Goal: Task Accomplishment & Management: Use online tool/utility

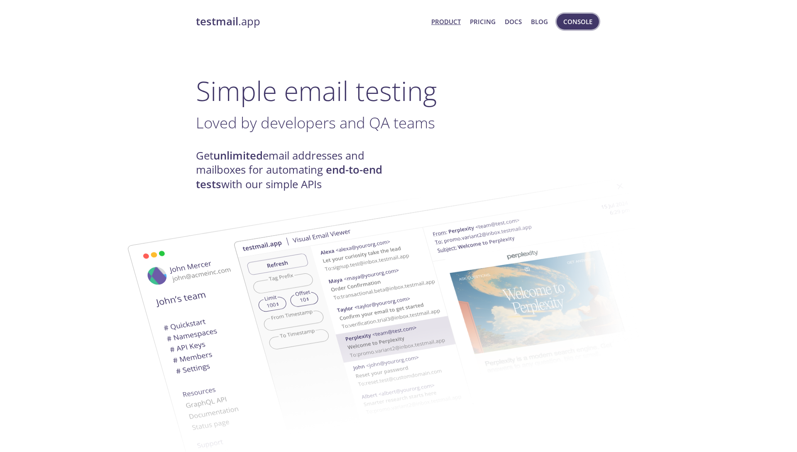
click at [566, 27] on span "Console" at bounding box center [577, 21] width 29 height 11
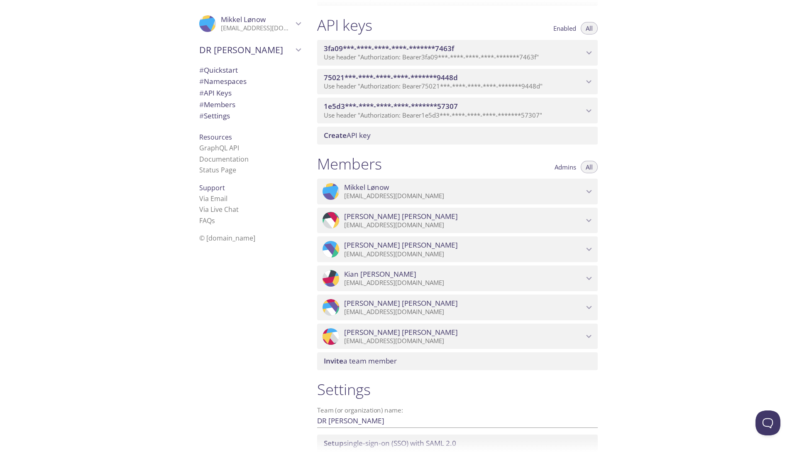
scroll to position [303, 0]
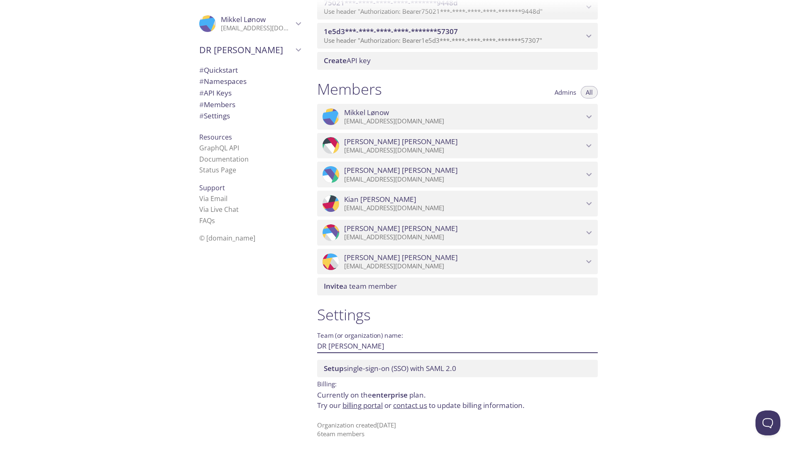
click at [337, 345] on input "DR [PERSON_NAME]" at bounding box center [444, 346] width 254 height 14
click at [374, 408] on link "billing portal" at bounding box center [362, 405] width 40 height 10
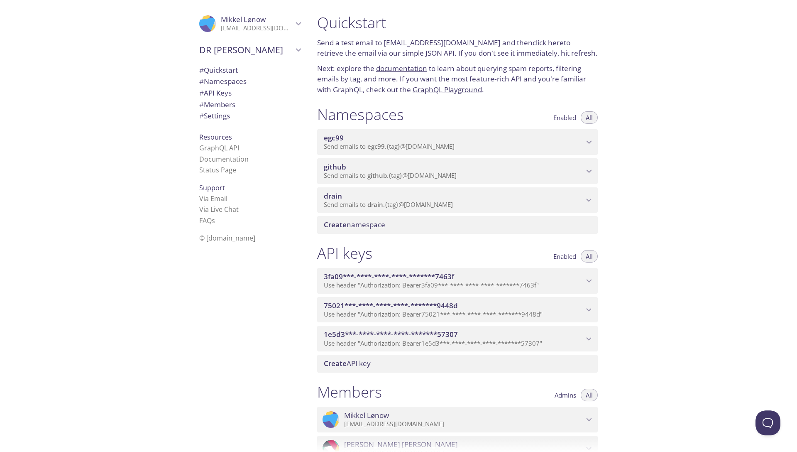
click at [361, 226] on span "Create namespace" at bounding box center [354, 225] width 61 height 10
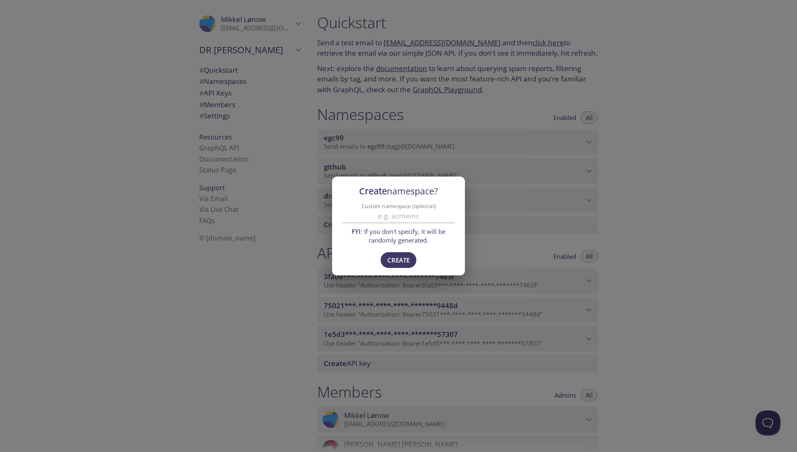
click at [377, 215] on input "Custom namespace (optional)" at bounding box center [398, 216] width 113 height 14
type input "cep"
click at [400, 259] on span "Create" at bounding box center [398, 259] width 22 height 11
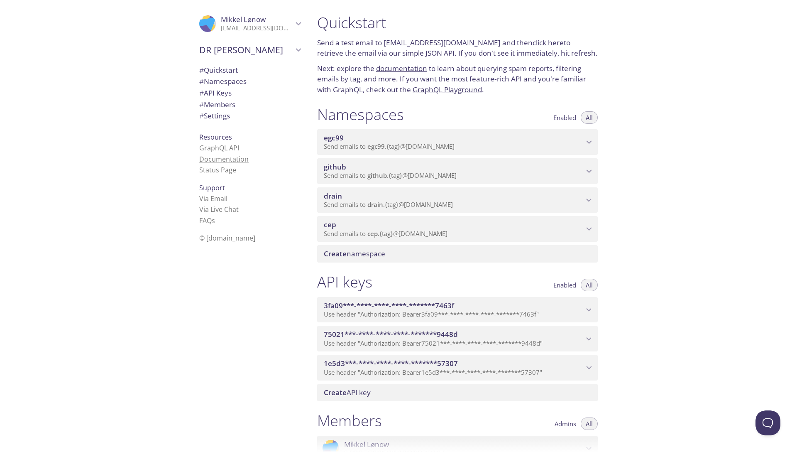
click at [230, 162] on link "Documentation" at bounding box center [223, 158] width 49 height 9
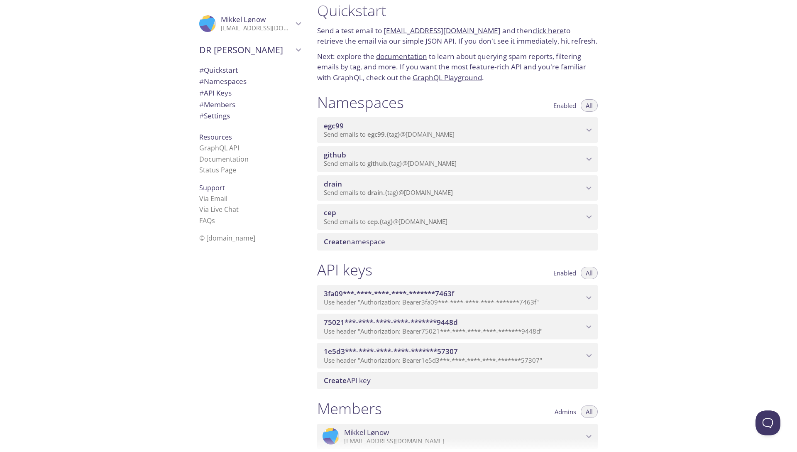
scroll to position [12, 0]
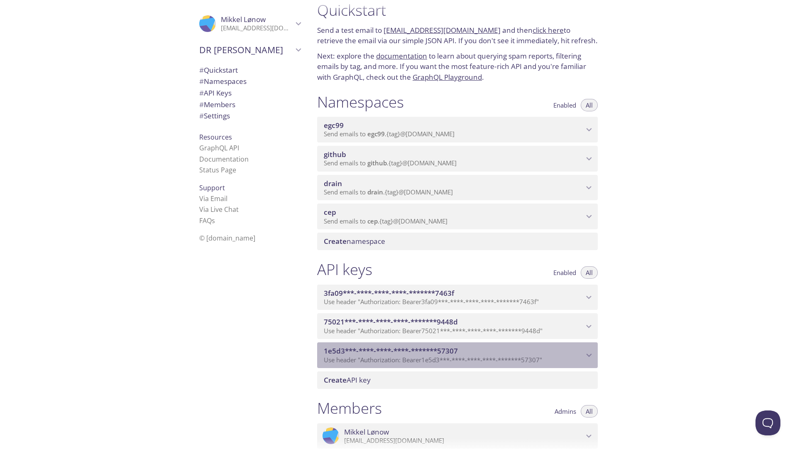
click at [588, 350] on icon "1e5d3***-****-****-****-*******57307 API key" at bounding box center [588, 354] width 11 height 11
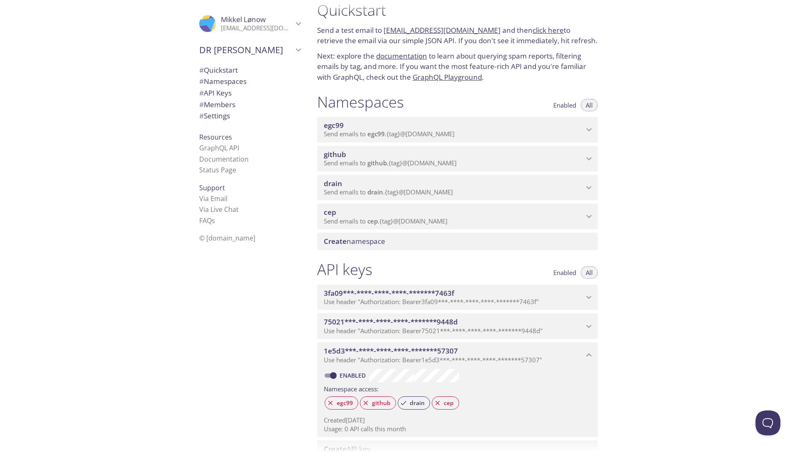
click at [591, 351] on icon "1e5d3***-****-****-****-*******57307 API key" at bounding box center [588, 354] width 11 height 11
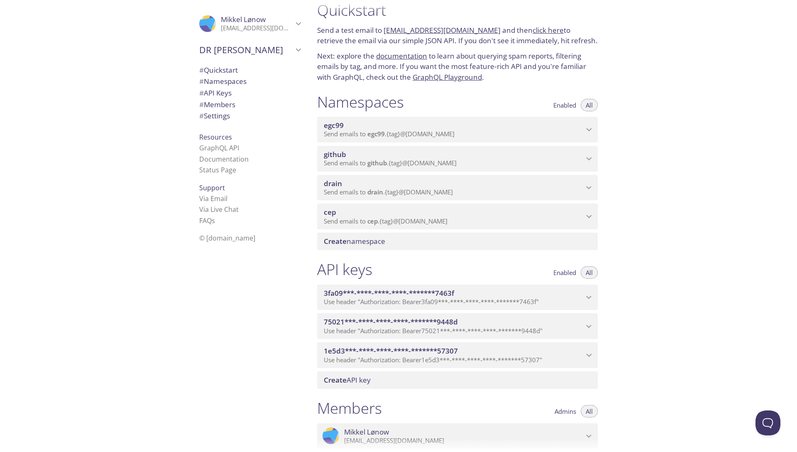
click at [591, 351] on icon "1e5d3***-****-****-****-*******57307 API key" at bounding box center [588, 354] width 11 height 11
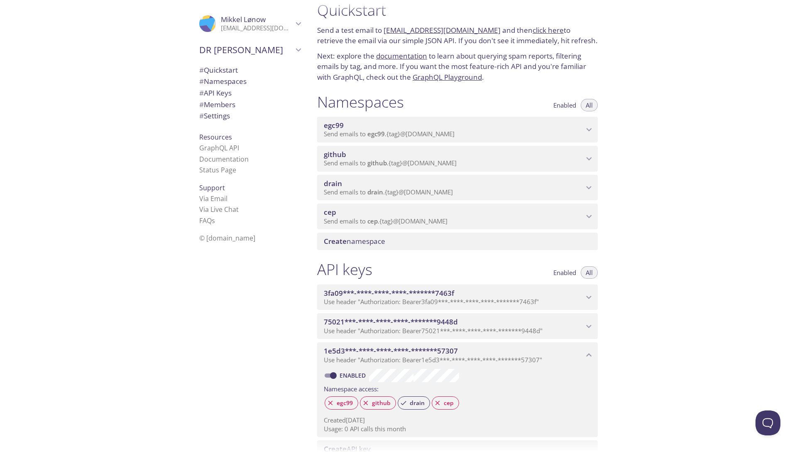
click at [591, 351] on icon "1e5d3***-****-****-****-*******57307 API key" at bounding box center [588, 354] width 11 height 11
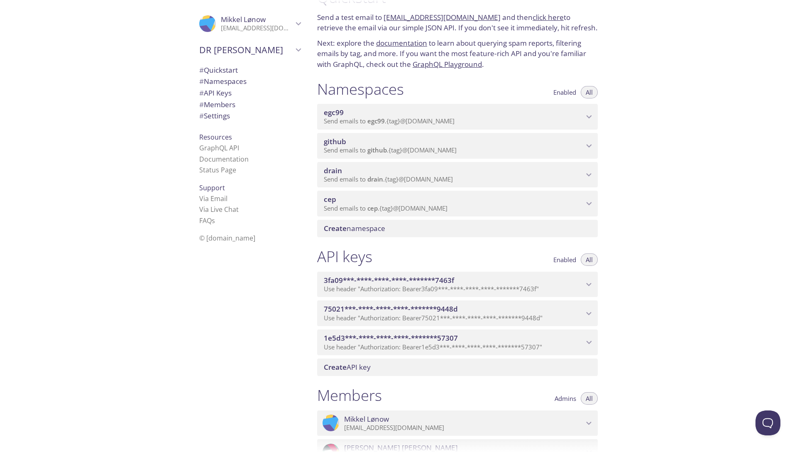
scroll to position [30, 0]
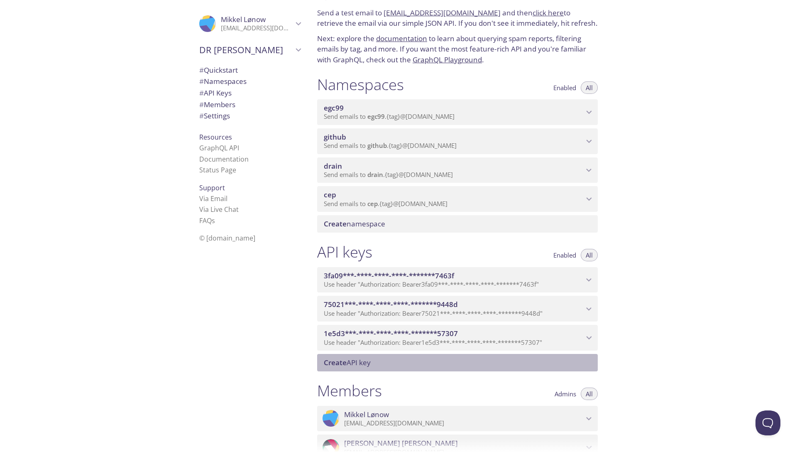
click at [359, 362] on span "Create API key" at bounding box center [347, 362] width 47 height 10
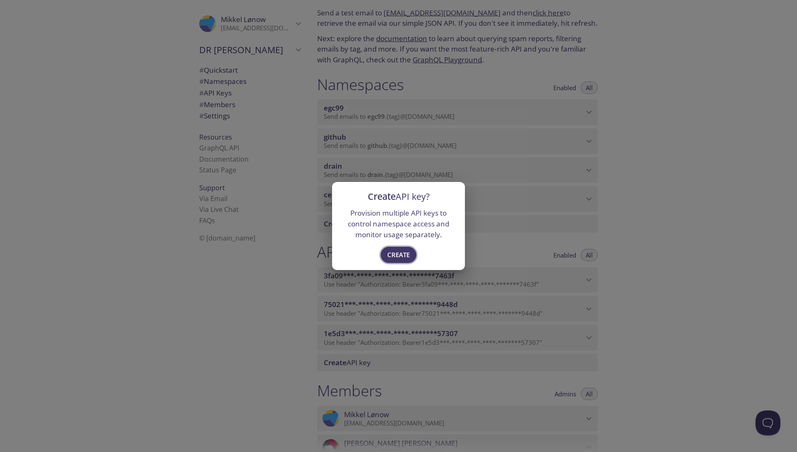
click at [406, 256] on span "Create" at bounding box center [398, 254] width 22 height 11
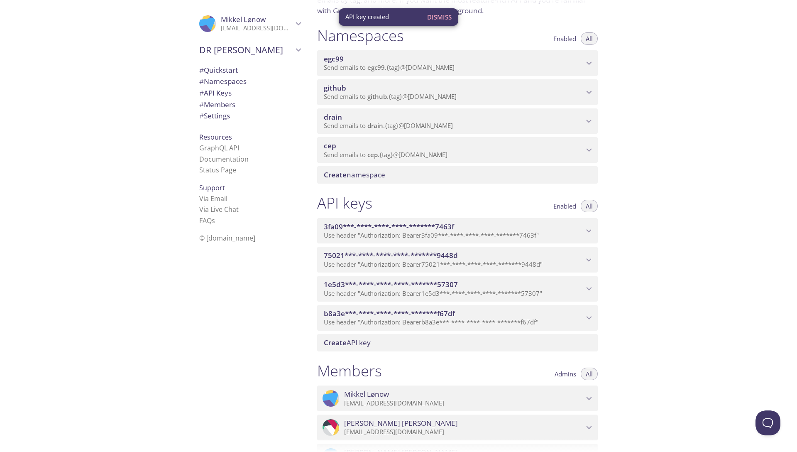
scroll to position [83, 0]
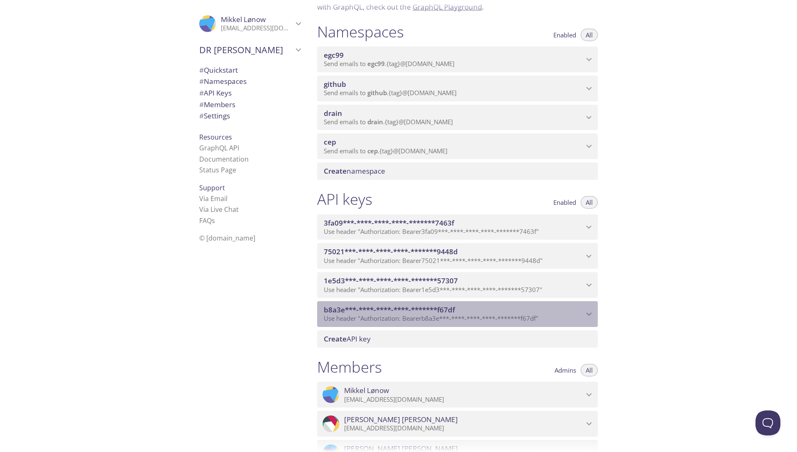
click at [591, 310] on icon "b8a3e***-****-****-****-*******f67df API key" at bounding box center [588, 313] width 11 height 11
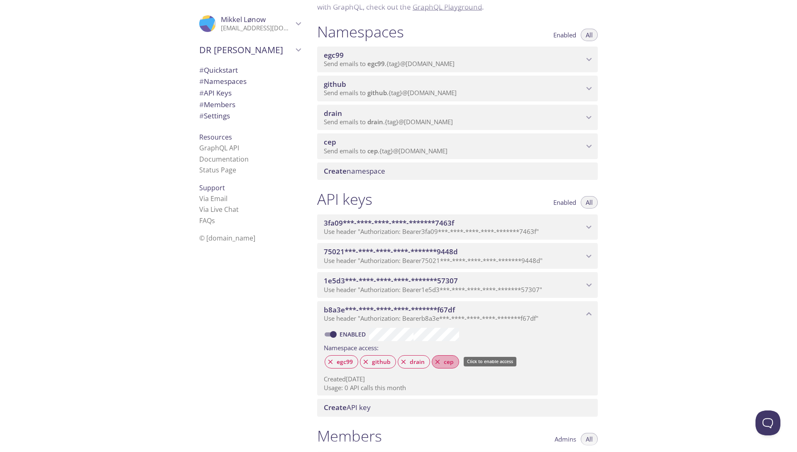
click at [450, 361] on span "cep" at bounding box center [449, 361] width 20 height 7
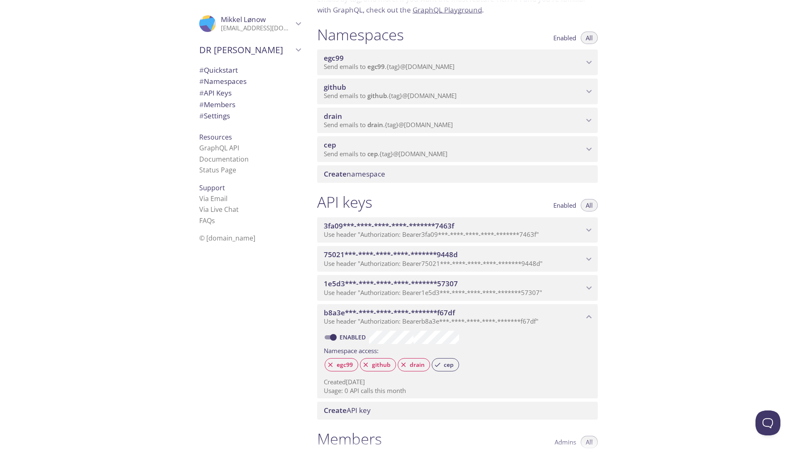
scroll to position [73, 0]
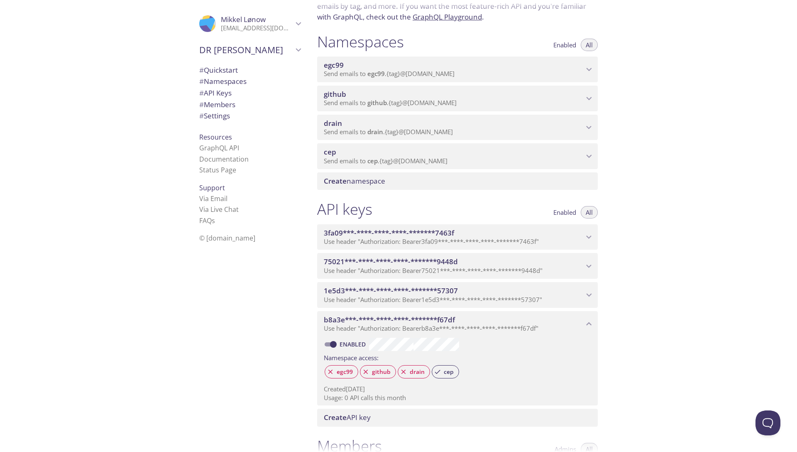
click at [449, 146] on div "cep Send emails to cep . {tag} @[DOMAIN_NAME]" at bounding box center [457, 156] width 281 height 26
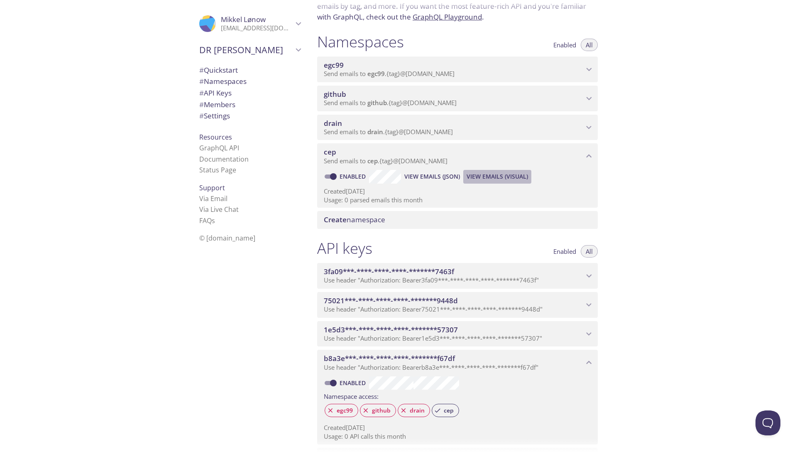
click at [480, 177] on span "View Emails (Visual)" at bounding box center [496, 176] width 61 height 10
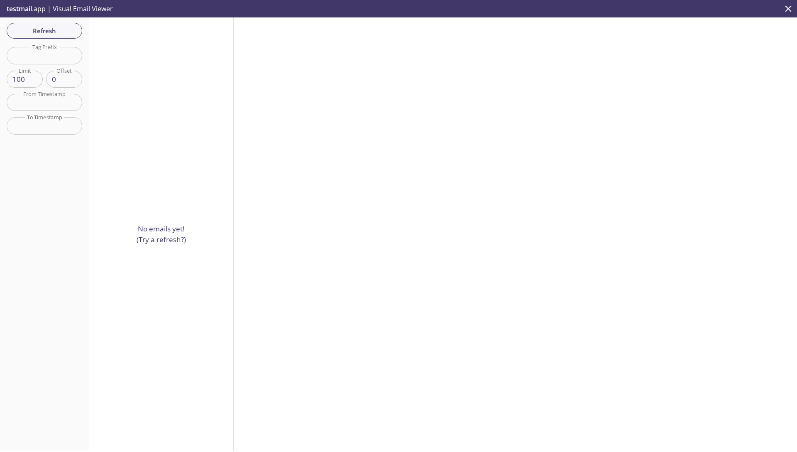
click at [168, 241] on p "No emails yet! (Try a refresh?)" at bounding box center [161, 233] width 49 height 21
click at [68, 32] on span "Refresh" at bounding box center [44, 30] width 62 height 11
click at [68, 32] on div "Refresh Filters Tag Prefix Tag Prefix Limit 100 Limit Offset 0 Offset From Time…" at bounding box center [44, 233] width 89 height 433
click at [68, 32] on span "Refresh" at bounding box center [44, 30] width 62 height 11
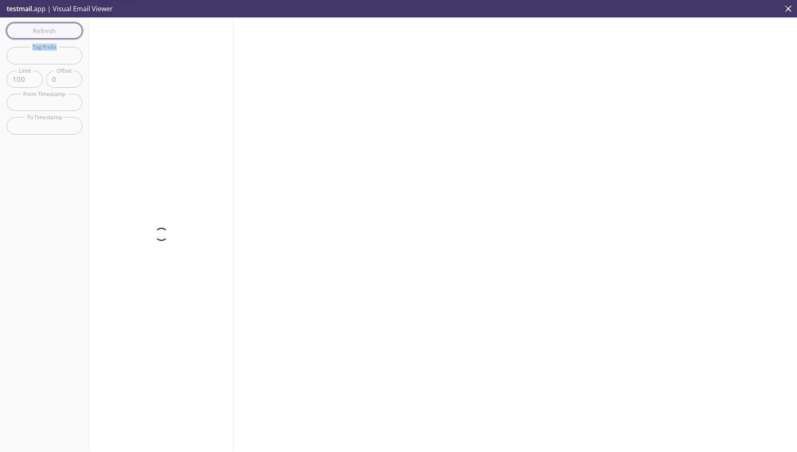
click at [68, 32] on div "Refresh Filters Tag Prefix Tag Prefix Limit 100 Limit Offset 0 Offset From Time…" at bounding box center [44, 233] width 89 height 433
click at [68, 32] on span "Refresh" at bounding box center [44, 30] width 62 height 11
click at [59, 55] on input "text" at bounding box center [45, 55] width 76 height 17
click at [54, 30] on span "Refresh" at bounding box center [44, 30] width 62 height 11
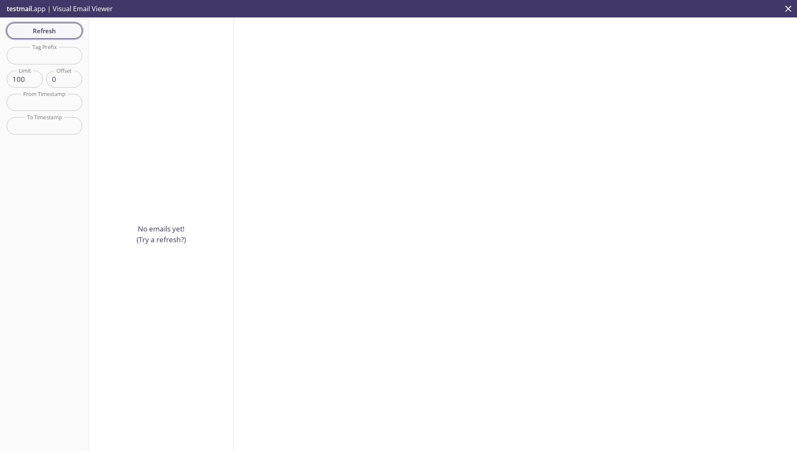
click at [57, 38] on button "Refresh" at bounding box center [45, 31] width 76 height 16
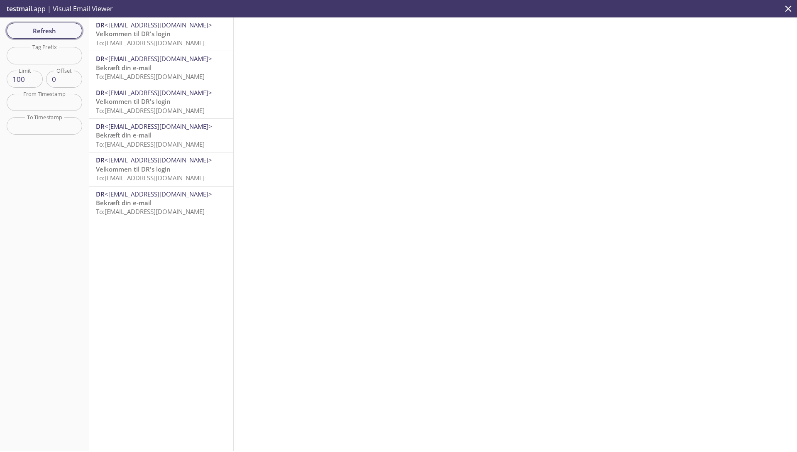
click at [51, 31] on span "Refresh" at bounding box center [44, 30] width 62 height 11
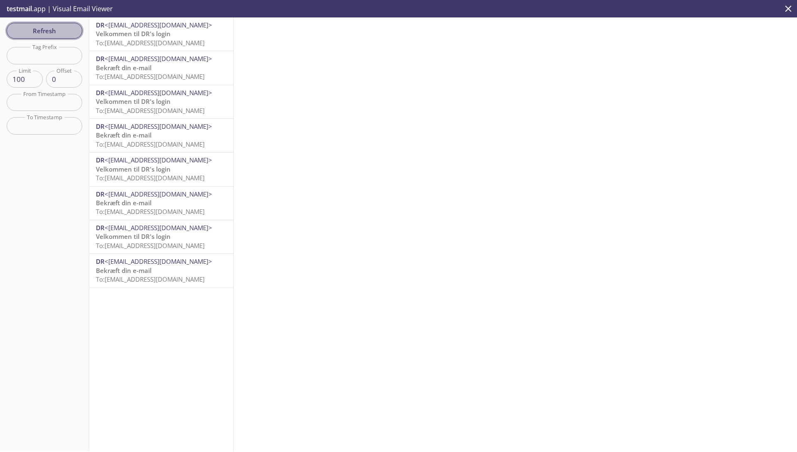
click at [47, 29] on span "Refresh" at bounding box center [44, 30] width 62 height 11
